Goal: Task Accomplishment & Management: Manage account settings

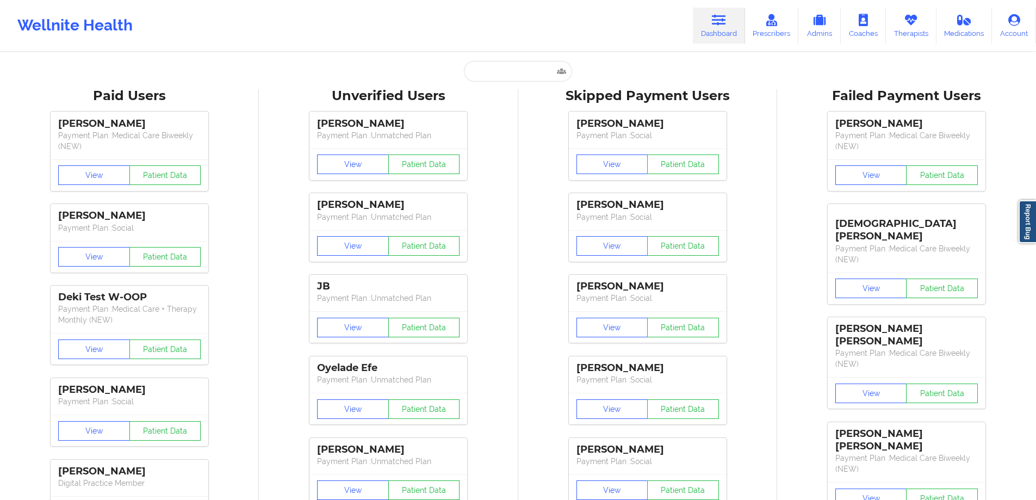
click at [514, 63] on input "text" at bounding box center [518, 71] width 108 height 21
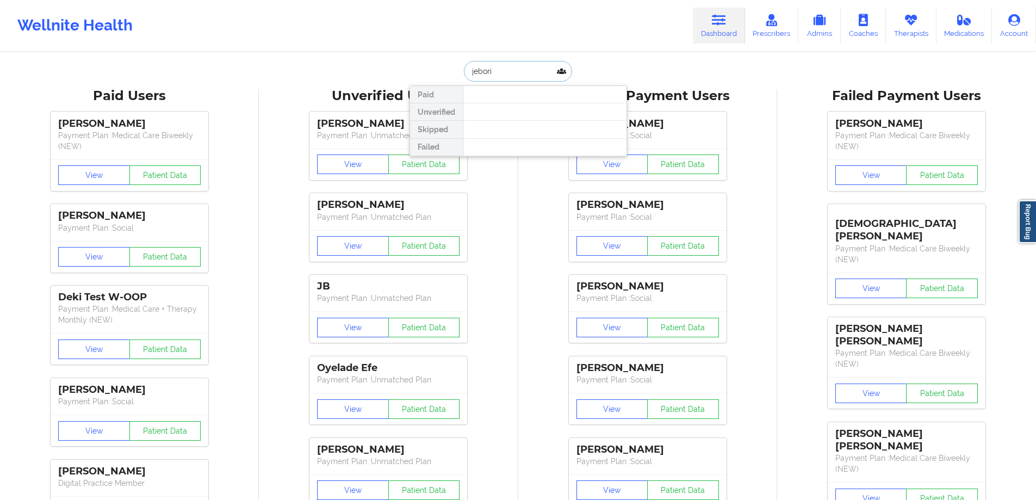
type input "jeboria"
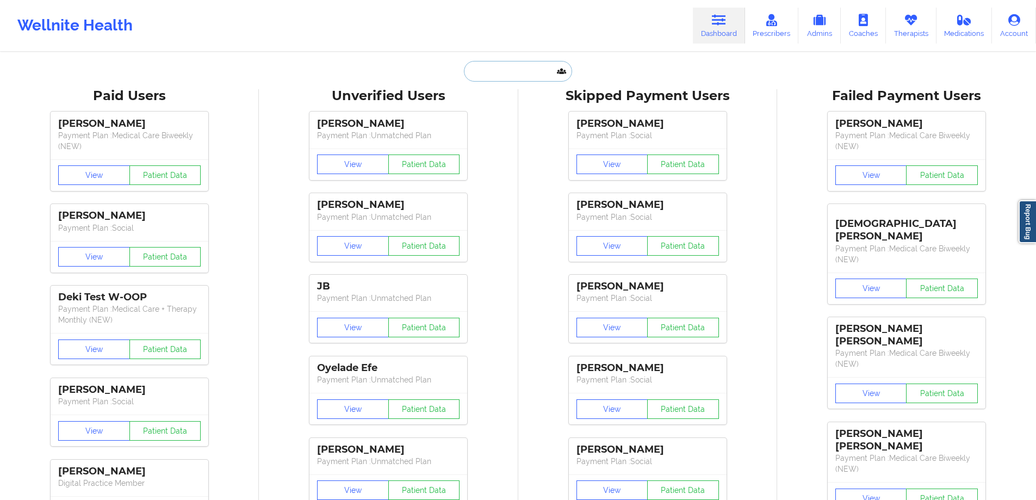
click at [518, 68] on input "text" at bounding box center [518, 71] width 108 height 21
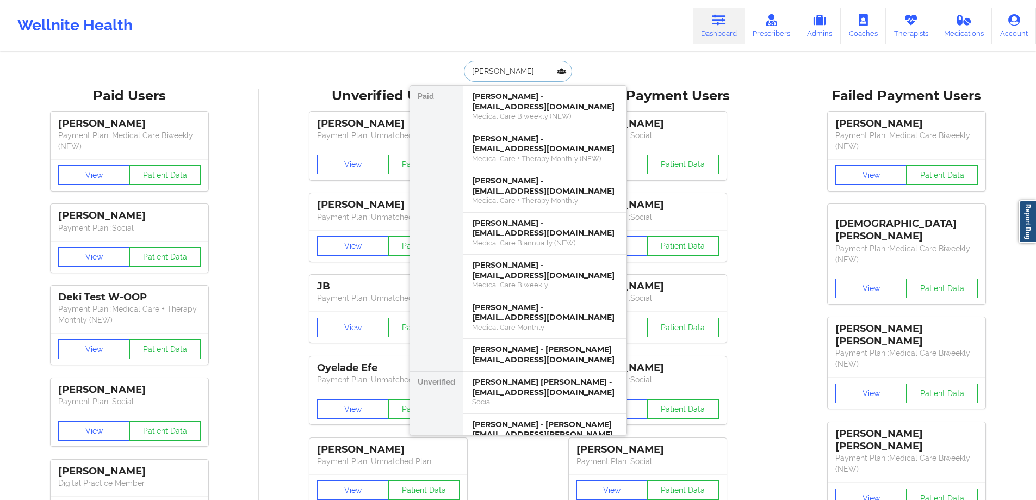
click at [528, 78] on input "jessica" at bounding box center [518, 71] width 108 height 21
paste input "JEFFERY LYON"
type input "JEFFERY LYON"
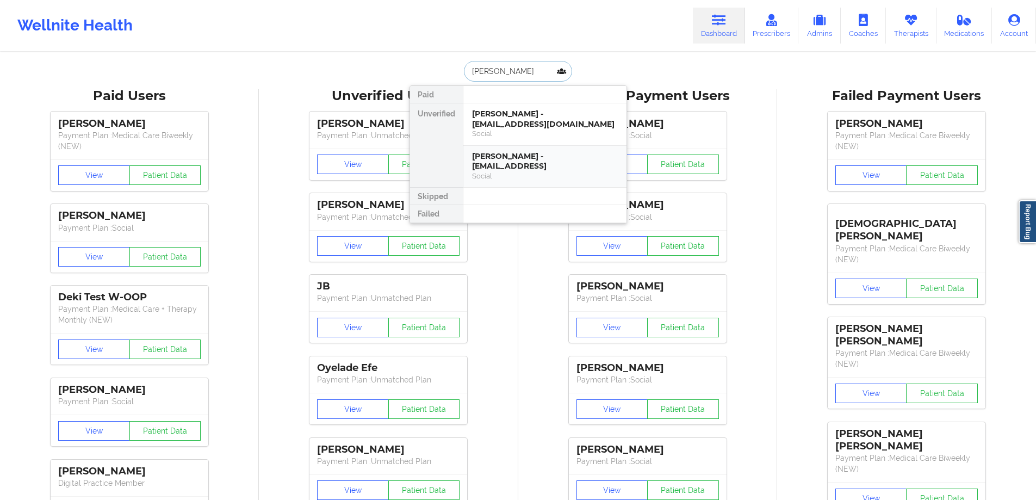
click at [563, 154] on div "JEFFERY LYON - jefferylyon@aol.comt" at bounding box center [545, 161] width 146 height 20
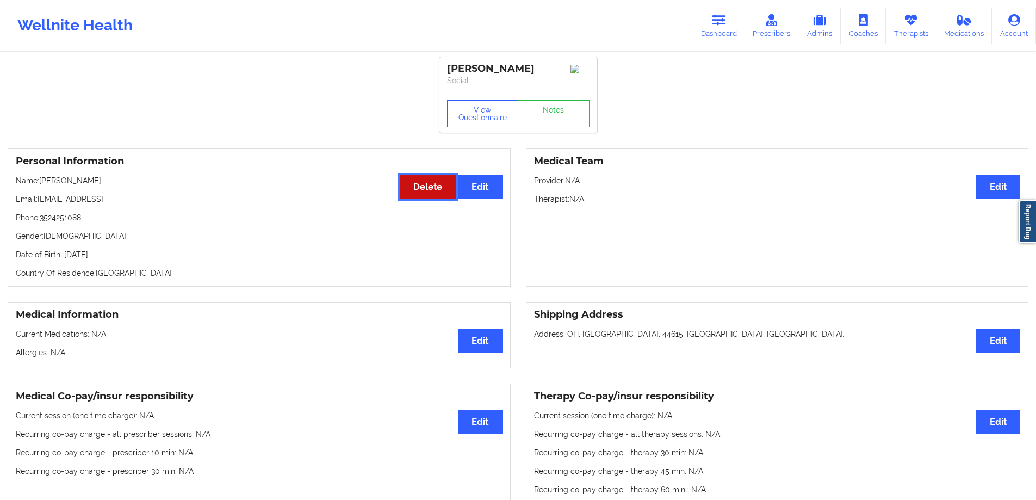
click at [407, 195] on button "Delete" at bounding box center [428, 186] width 56 height 23
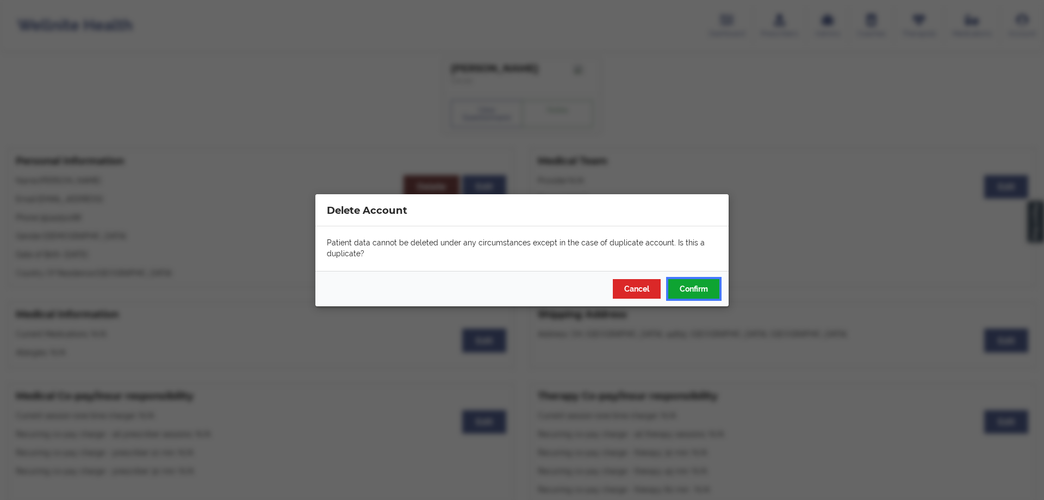
click at [686, 283] on button "Confirm" at bounding box center [693, 288] width 51 height 20
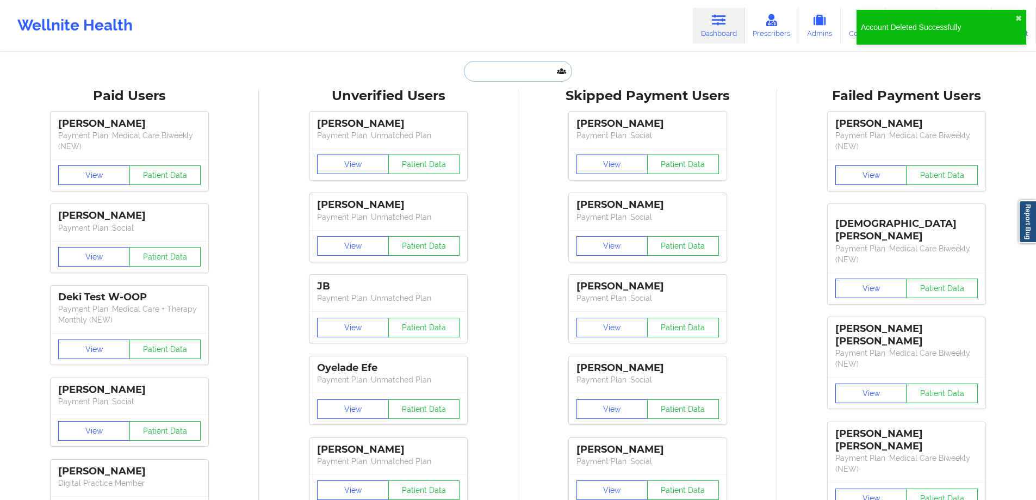
click at [494, 71] on input "text" at bounding box center [518, 71] width 108 height 21
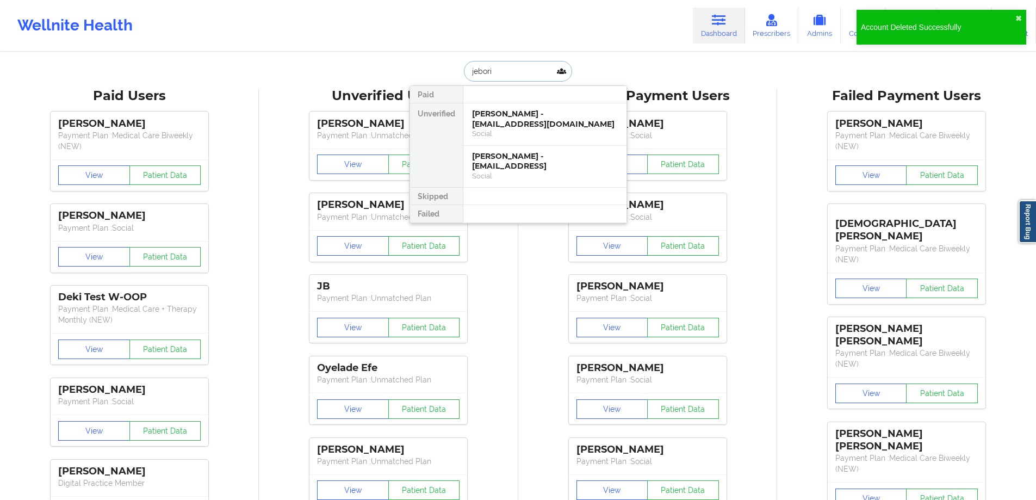
type input "jeboria"
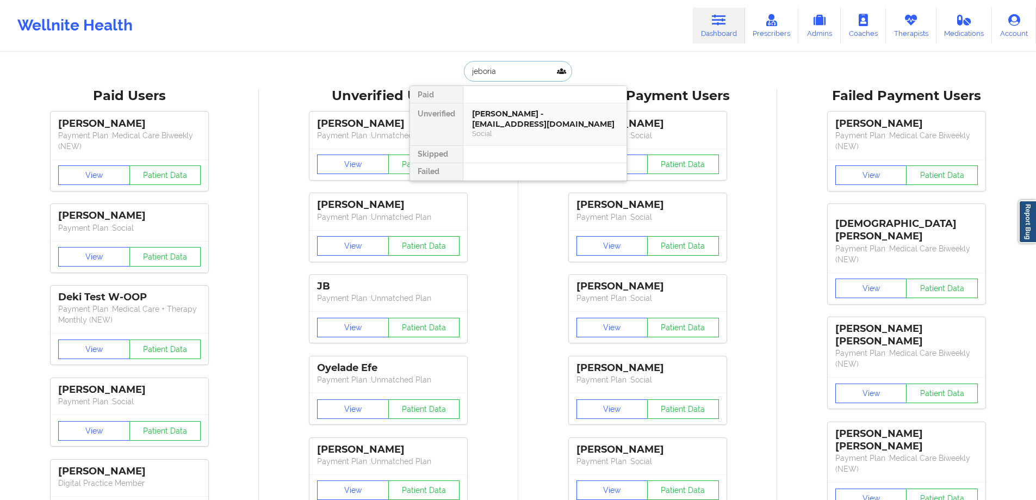
click at [530, 121] on div "Jeboria R Hicks - borie37@gmail.com" at bounding box center [545, 119] width 146 height 20
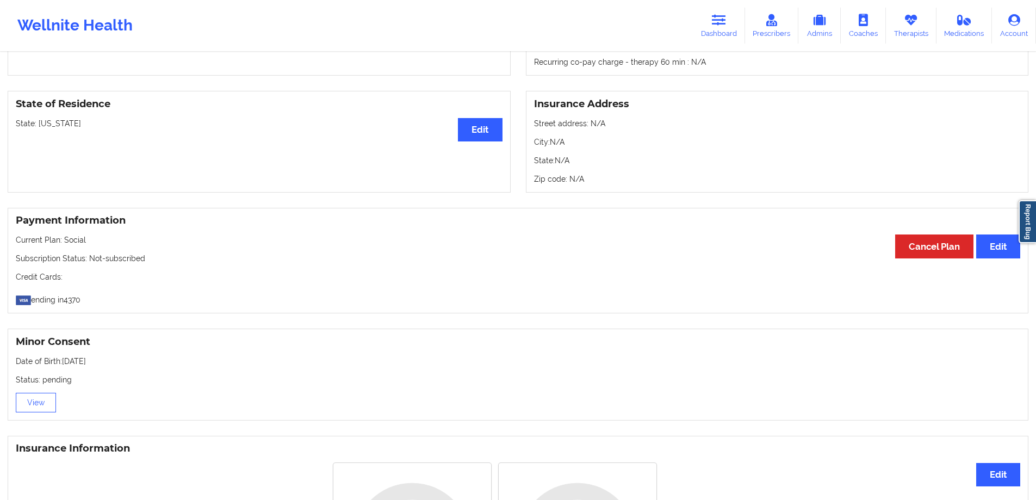
scroll to position [563, 0]
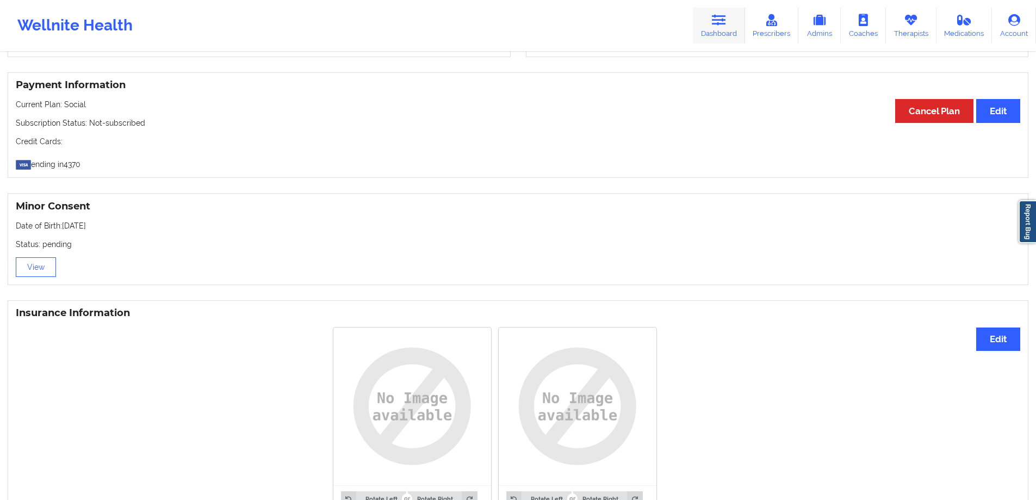
click at [711, 29] on link "Dashboard" at bounding box center [719, 26] width 52 height 36
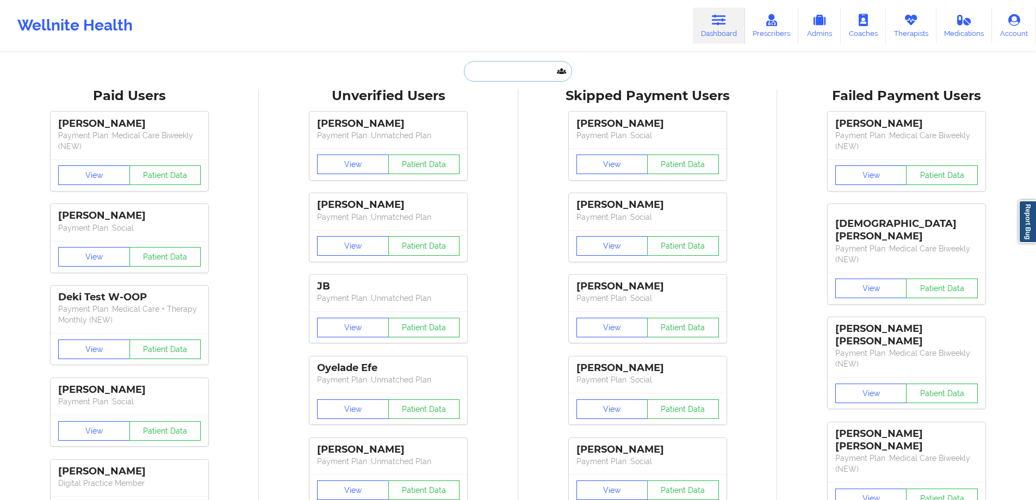
click at [522, 67] on input "text" at bounding box center [518, 71] width 108 height 21
paste input "Vanessa Camacaro"
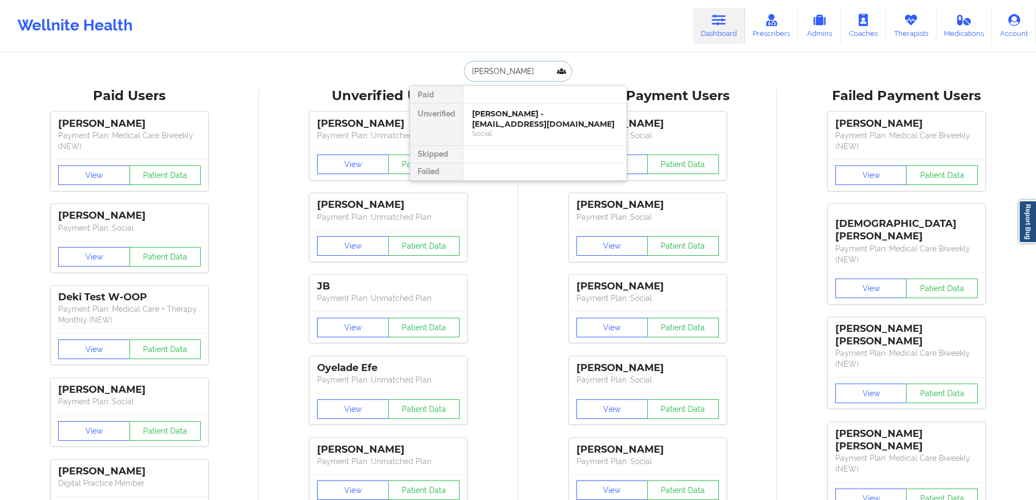
type input "Vanessa Camacaro"
click at [525, 124] on div "Vanessa Camacaro - camacarovane@hotmail.com" at bounding box center [545, 119] width 146 height 20
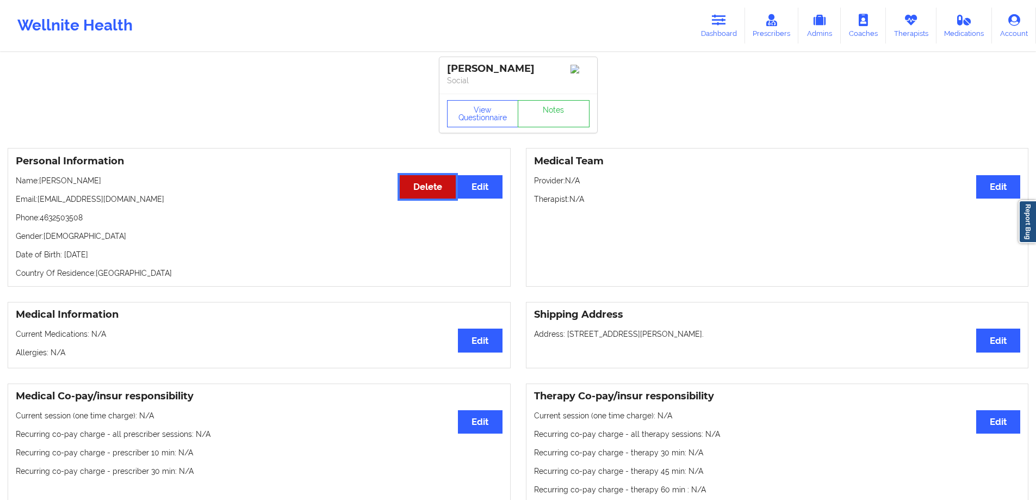
click at [426, 184] on button "Delete" at bounding box center [428, 186] width 56 height 23
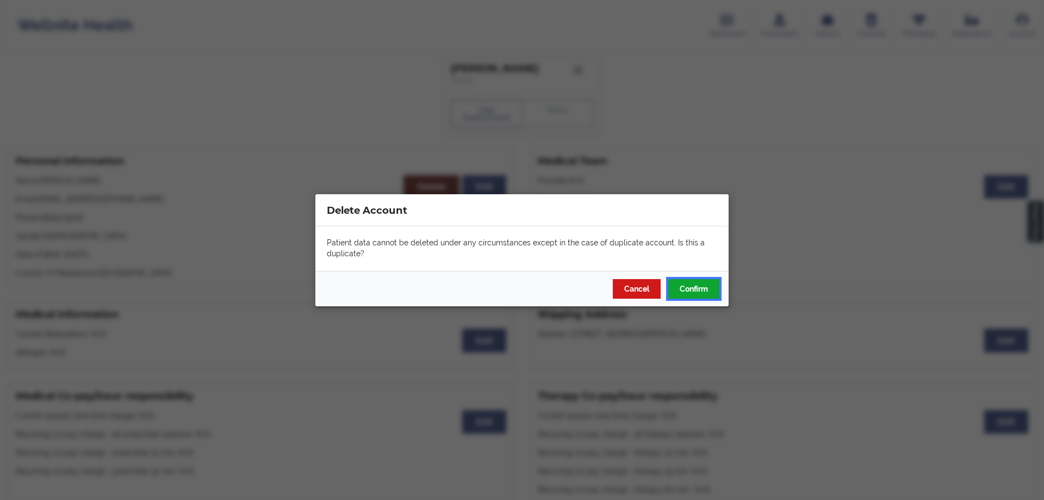
drag, startPoint x: 706, startPoint y: 292, endPoint x: 639, endPoint y: 290, distance: 67.4
click at [639, 290] on div "Cancel Confirm" at bounding box center [521, 287] width 413 height 35
click at [638, 290] on button "Cancel" at bounding box center [637, 288] width 48 height 20
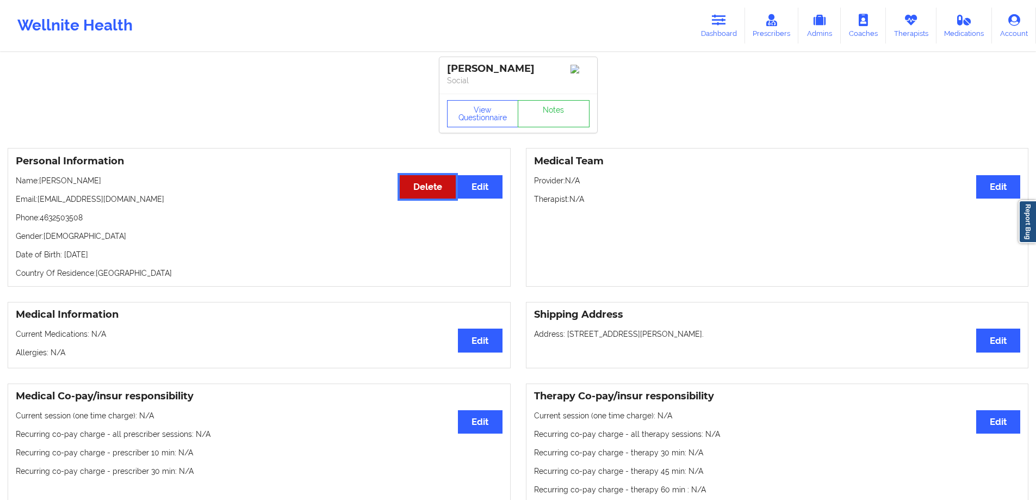
click at [437, 196] on button "Delete" at bounding box center [428, 186] width 56 height 23
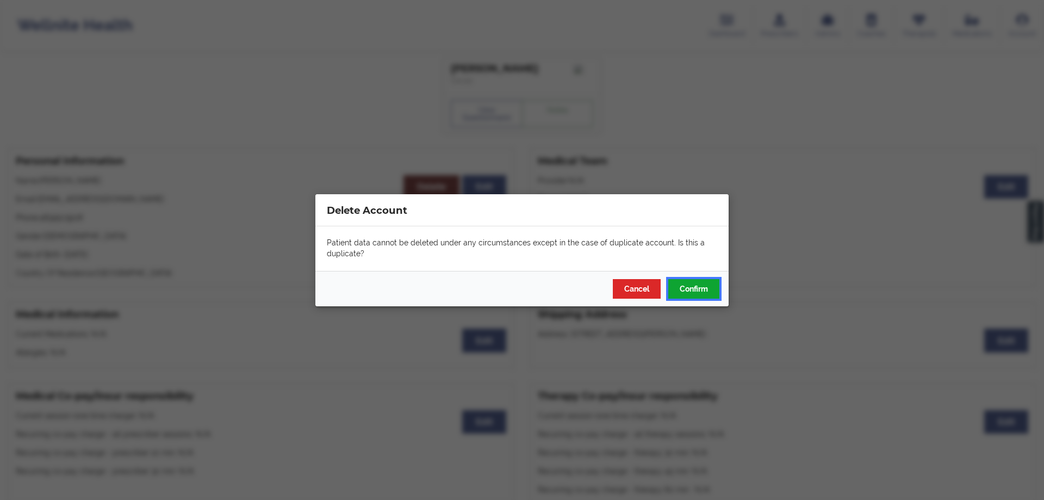
click at [709, 293] on button "Confirm" at bounding box center [693, 288] width 51 height 20
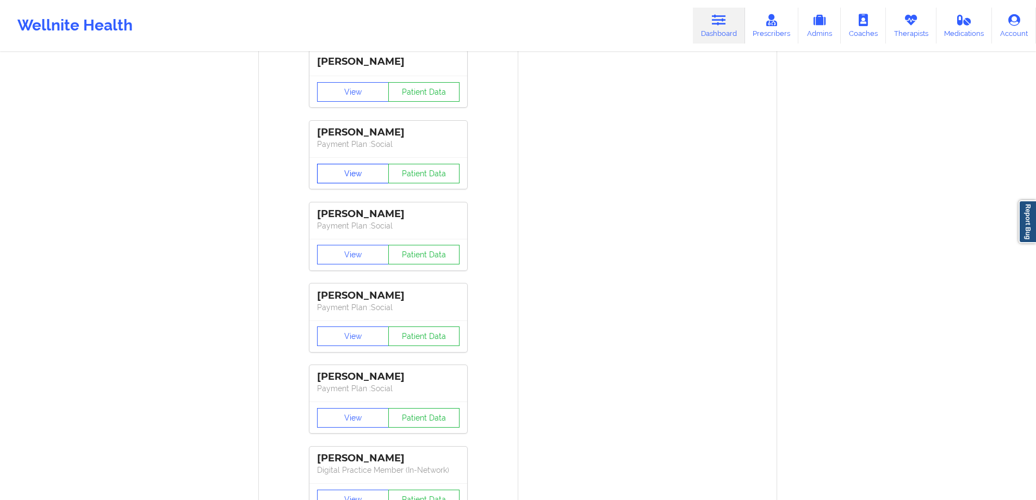
click at [358, 172] on button "View" at bounding box center [353, 174] width 72 height 20
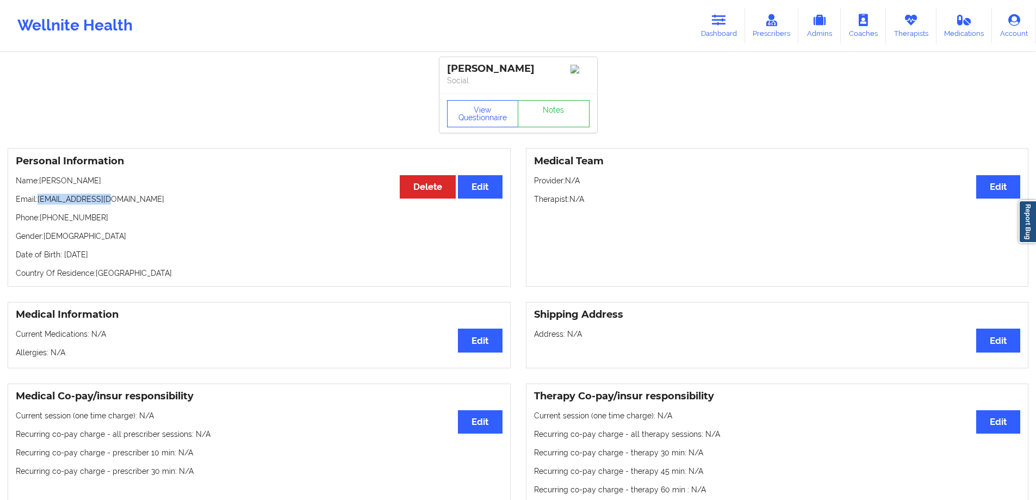
drag, startPoint x: 122, startPoint y: 205, endPoint x: 40, endPoint y: 202, distance: 81.6
click at [40, 202] on p "Email: borie37@gmail.com" at bounding box center [259, 199] width 487 height 11
copy p "borie37@gmail.com"
click at [744, 20] on link "Dashboard" at bounding box center [719, 26] width 52 height 36
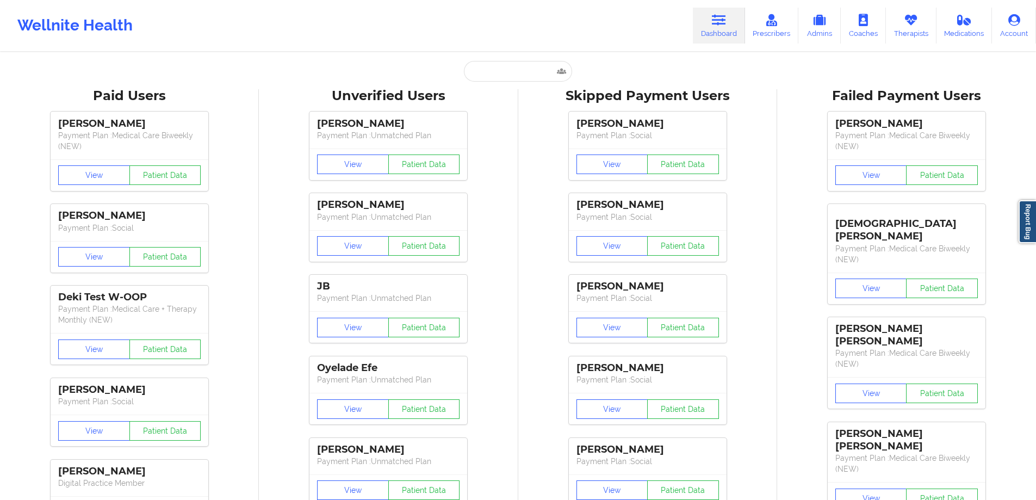
click at [505, 79] on input "text" at bounding box center [518, 71] width 108 height 21
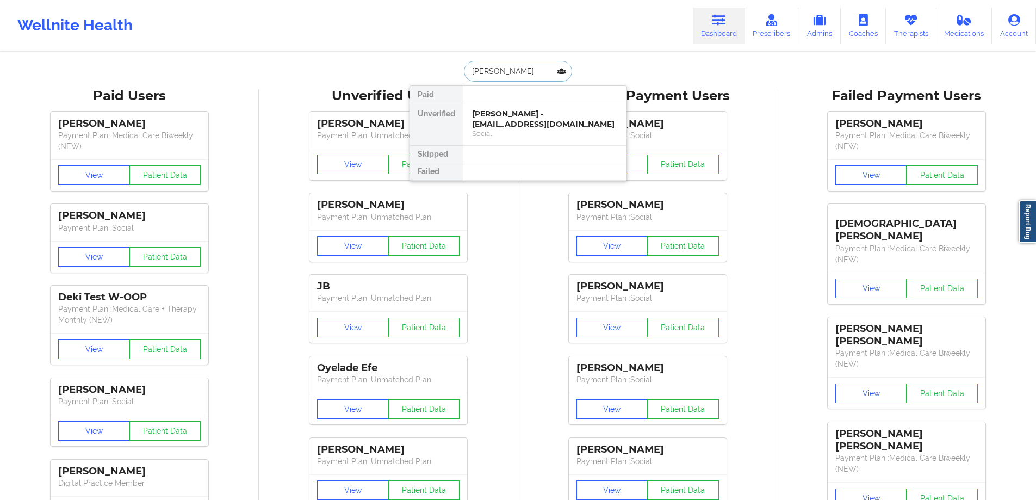
type input "edward marine"
click at [535, 115] on div "EDWARD MARINE - ecmarine76@hotmail.com" at bounding box center [545, 119] width 146 height 20
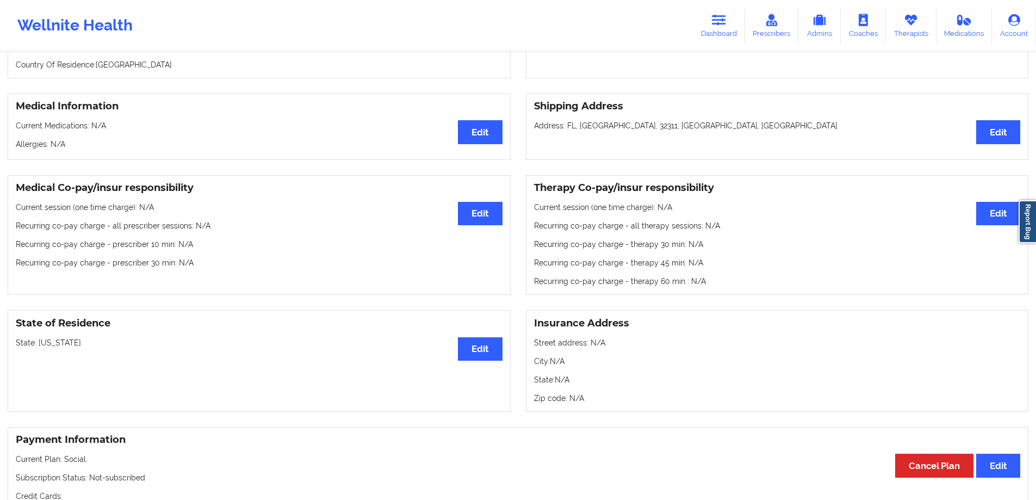
scroll to position [291, 0]
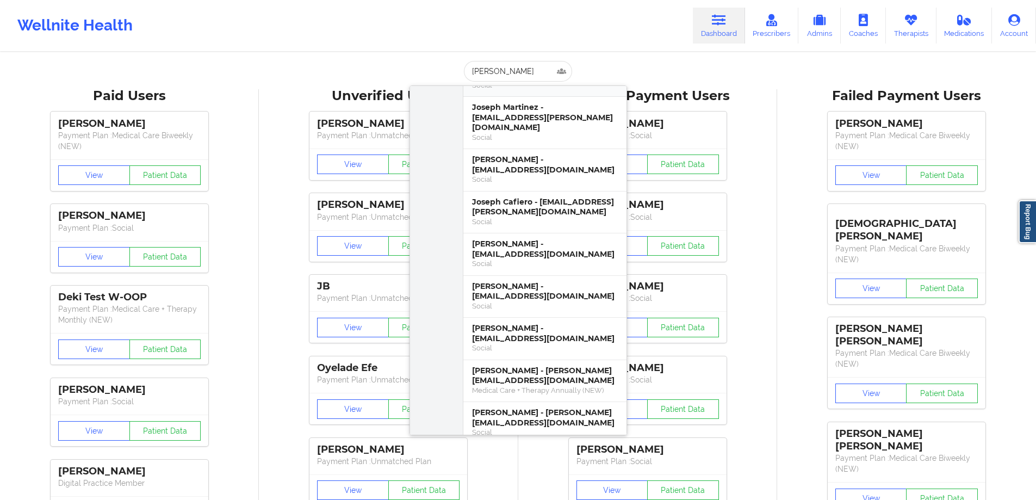
scroll to position [272, 0]
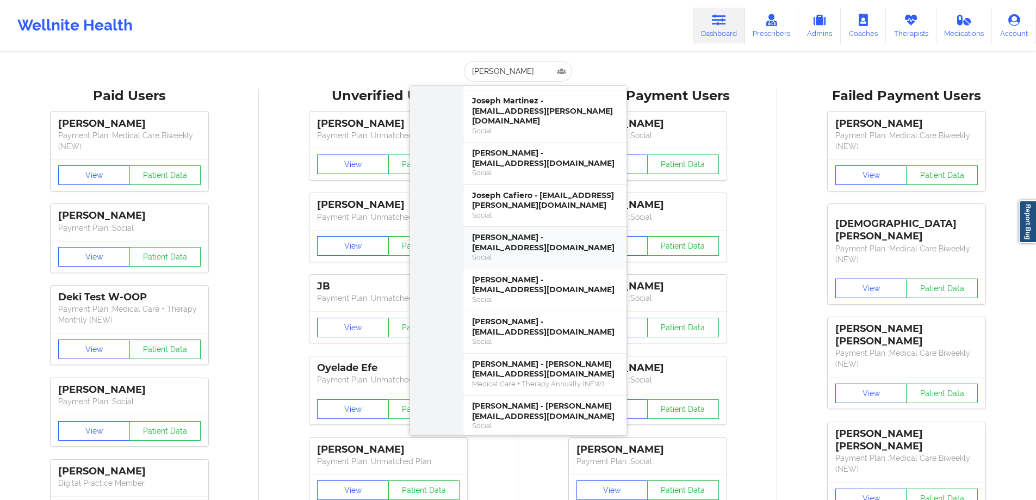
type input "joseph"
